Goal: Information Seeking & Learning: Learn about a topic

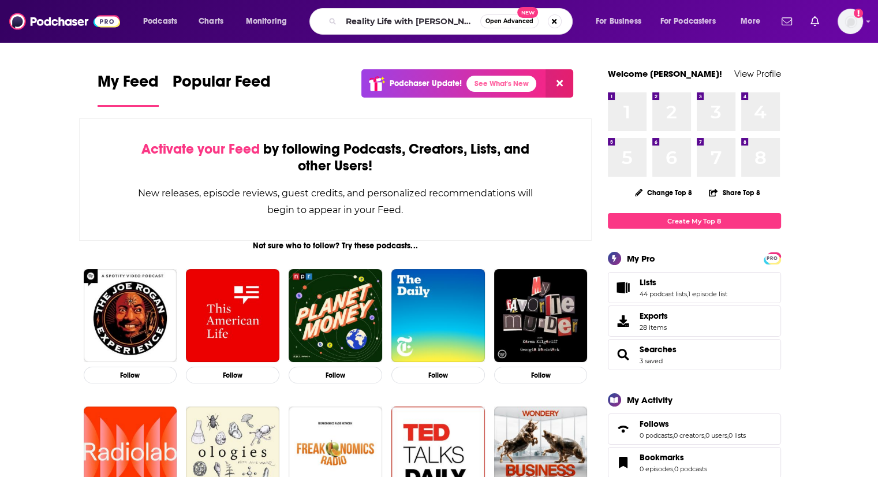
type input "Reality Life with [PERSON_NAME]"
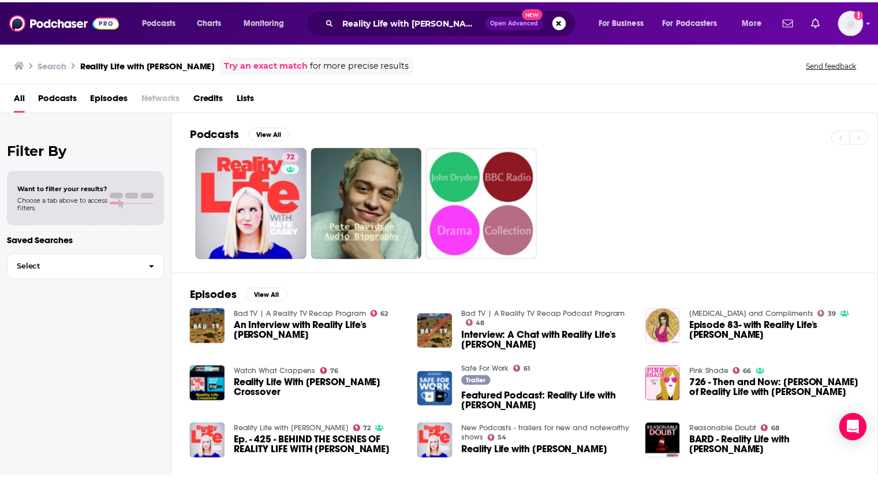
scroll to position [37, 0]
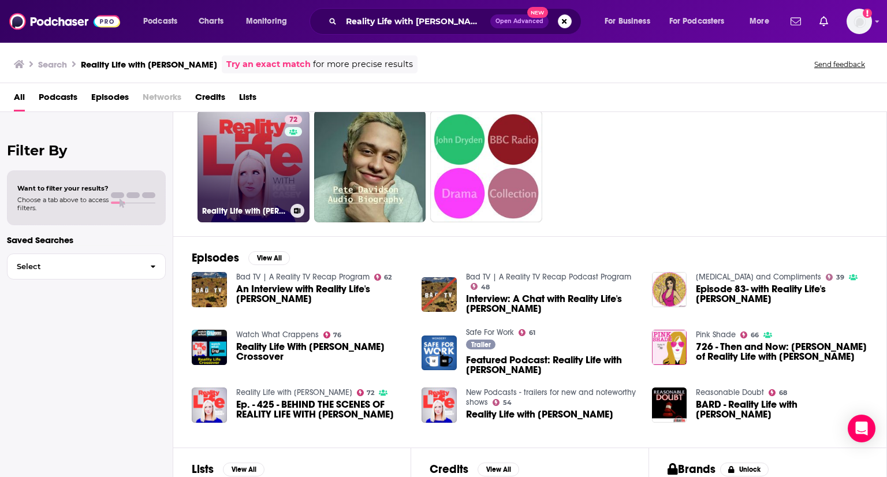
click at [236, 158] on link "72 Reality Life with [PERSON_NAME]" at bounding box center [253, 166] width 112 height 112
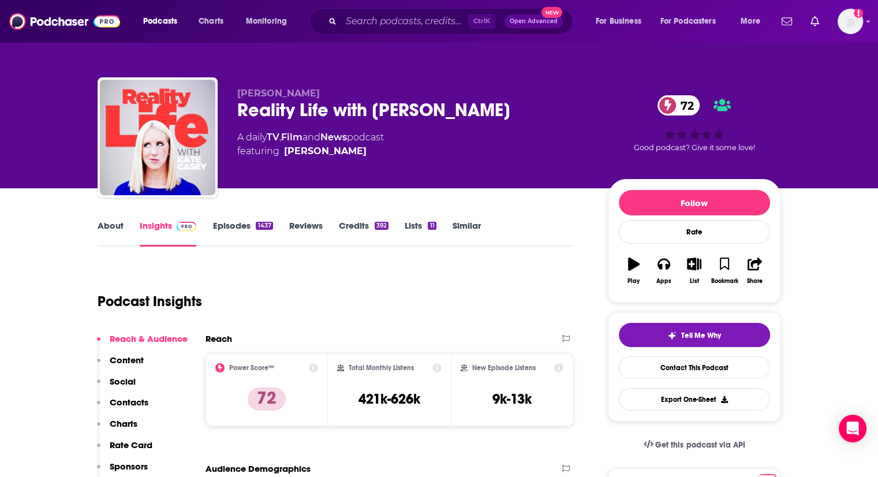
click at [230, 226] on link "Episodes 1437" at bounding box center [242, 233] width 60 height 27
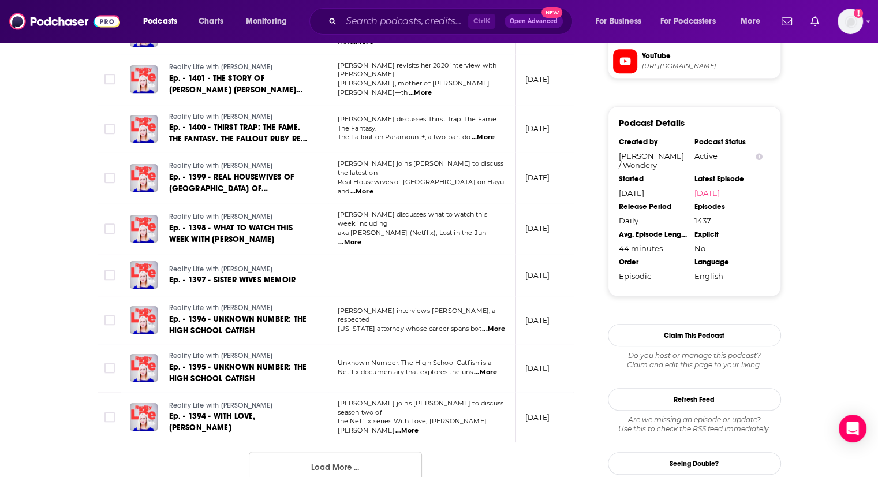
scroll to position [1107, 0]
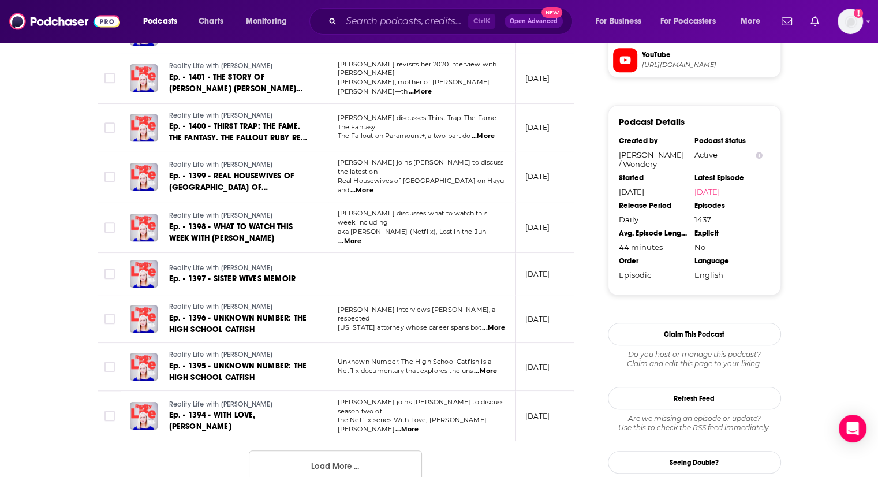
click at [300, 450] on button "Load More ..." at bounding box center [335, 465] width 173 height 31
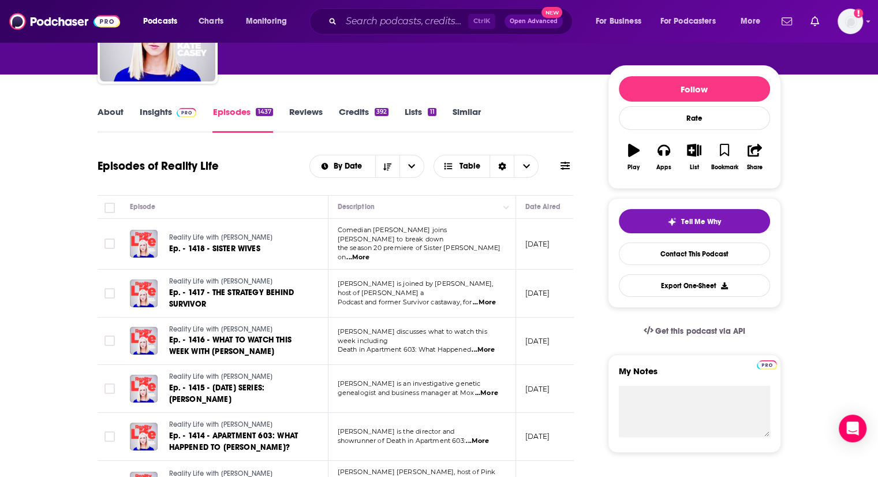
scroll to position [0, 0]
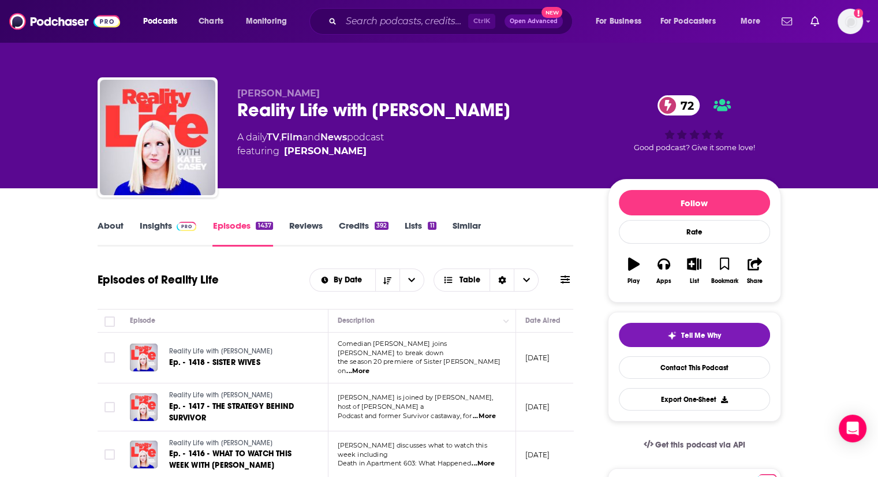
click at [161, 228] on link "Insights" at bounding box center [168, 233] width 57 height 27
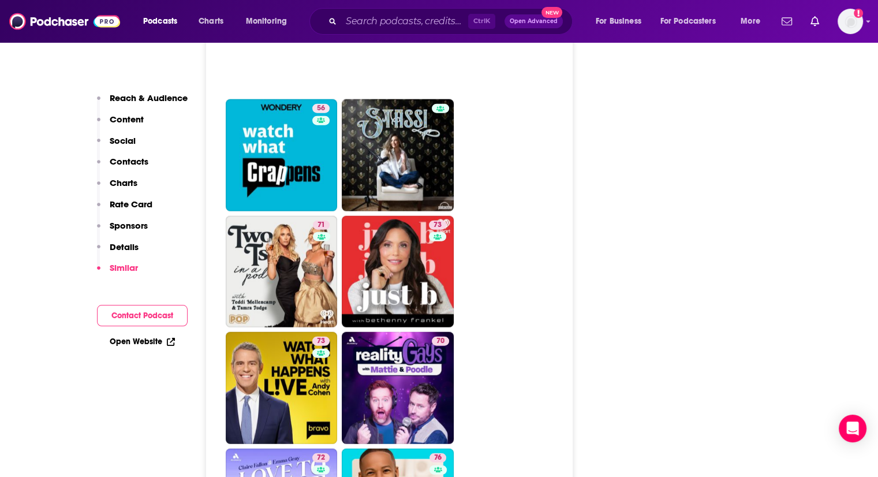
scroll to position [2897, 0]
